Goal: Navigation & Orientation: Find specific page/section

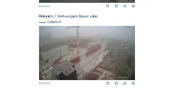
scroll to position [370, 0]
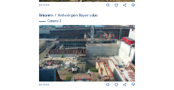
scroll to position [157, 0]
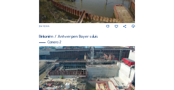
scroll to position [132, 0]
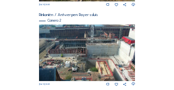
scroll to position [134, 0]
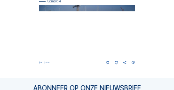
scroll to position [408, 0]
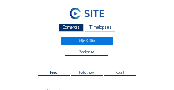
click at [75, 27] on div "Camera's" at bounding box center [71, 28] width 25 height 8
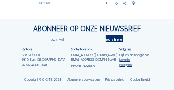
scroll to position [414, 0]
